Goal: Task Accomplishment & Management: Use online tool/utility

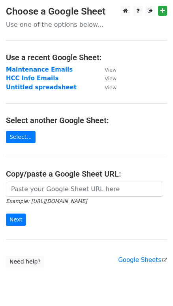
click at [104, 132] on main "Choose a Google Sheet Use one of the options below... Use a recent Google Sheet…" at bounding box center [86, 137] width 173 height 262
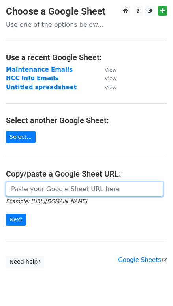
click at [46, 189] on input "url" at bounding box center [84, 189] width 157 height 15
paste input "https://docs.google.com/spreadsheets/d/1Z3KEDZva3yhC-cz2H174SZnR-mt0YU_PnhSVI01…"
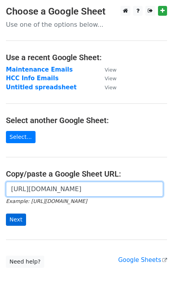
type input "https://docs.google.com/spreadsheets/d/1Z3KEDZva3yhC-cz2H174SZnR-mt0YU_PnhSVI01…"
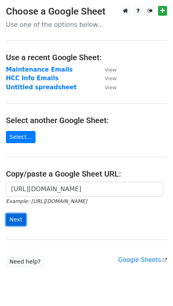
click at [20, 217] on input "Next" at bounding box center [16, 220] width 20 height 12
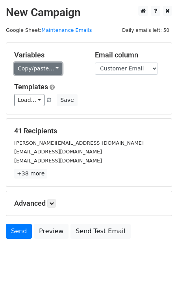
click at [45, 69] on link "Copy/paste..." at bounding box center [38, 69] width 48 height 12
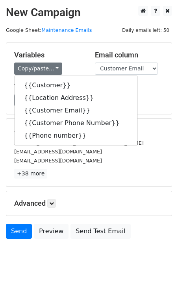
click at [81, 48] on div "Variables Copy/paste... {{Customer}} {{Location Address}} {{Customer Email}} {{…" at bounding box center [88, 78] width 165 height 71
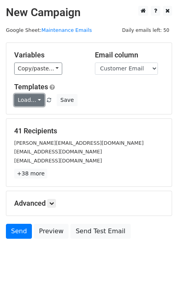
click at [33, 102] on link "Load..." at bounding box center [29, 100] width 30 height 12
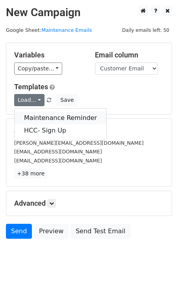
click at [45, 117] on link "Maintenance Reminder" at bounding box center [61, 118] width 92 height 13
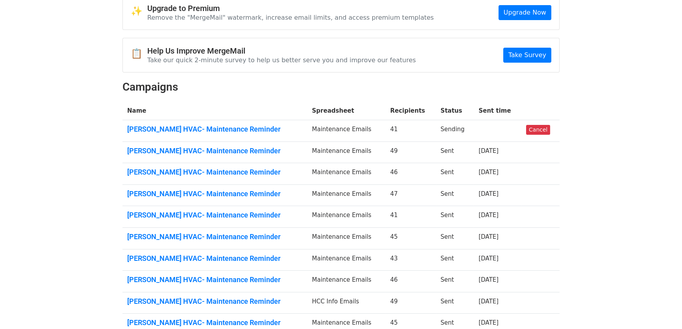
scroll to position [130, 0]
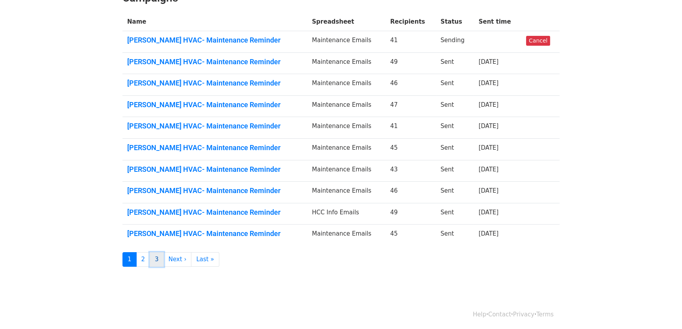
click at [156, 260] on link "3" at bounding box center [157, 259] width 14 height 15
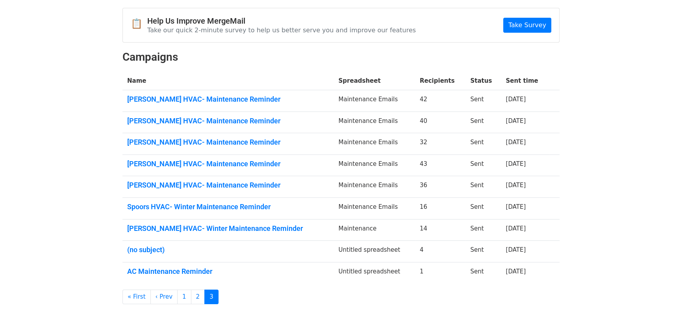
scroll to position [109, 0]
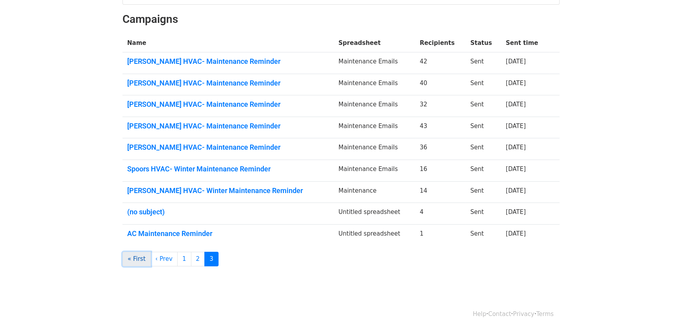
click at [136, 259] on link "« First" at bounding box center [137, 259] width 28 height 15
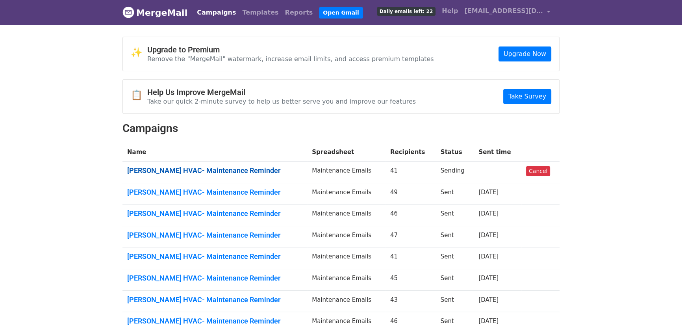
click at [213, 173] on link "Spoor's HVAC- Maintenance Reminder" at bounding box center [214, 170] width 175 height 9
